Goal: Information Seeking & Learning: Learn about a topic

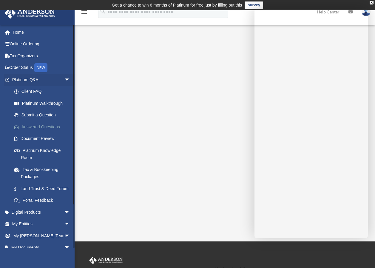
click at [39, 127] on link "Answered Questions" at bounding box center [43, 127] width 71 height 12
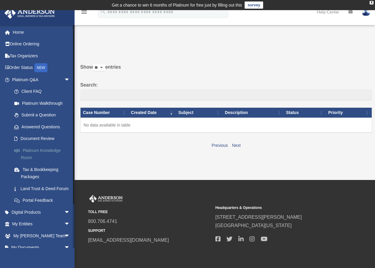
click at [39, 145] on link "Platinum Knowledge Room" at bounding box center [43, 153] width 71 height 19
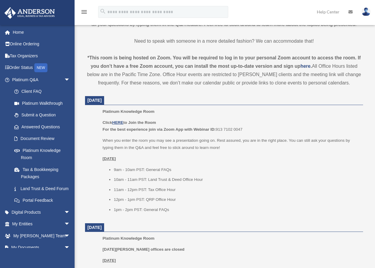
scroll to position [245, 0]
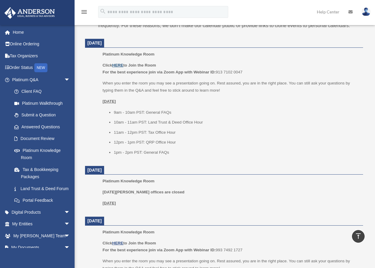
click at [116, 66] on u "HERE" at bounding box center [117, 65] width 11 height 4
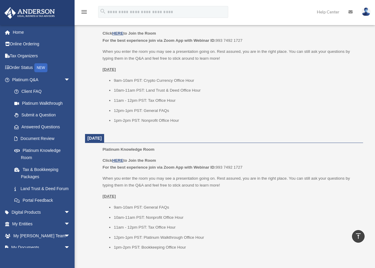
scroll to position [596, 0]
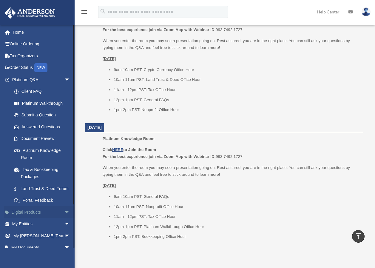
click at [64, 218] on span "arrow_drop_down" at bounding box center [70, 212] width 12 height 12
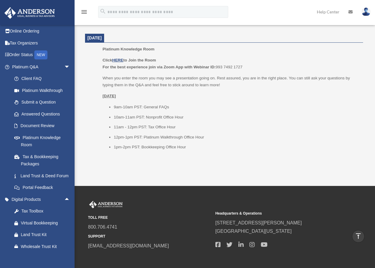
scroll to position [0, 0]
